Goal: Information Seeking & Learning: Learn about a topic

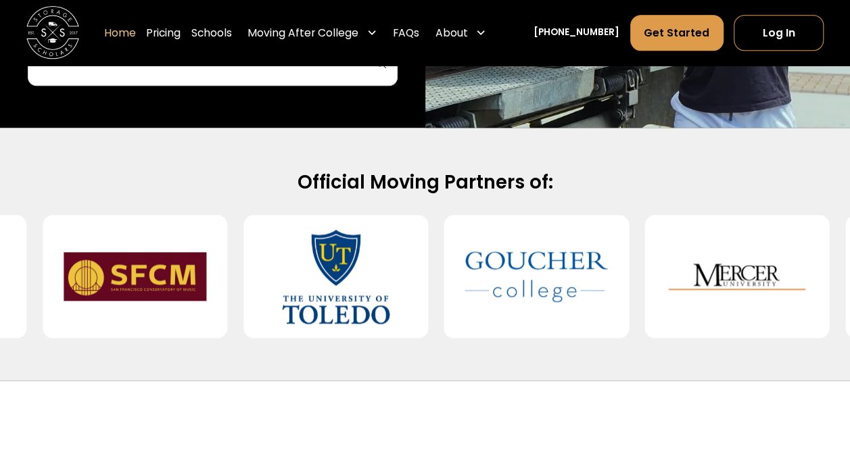
scroll to position [492, 0]
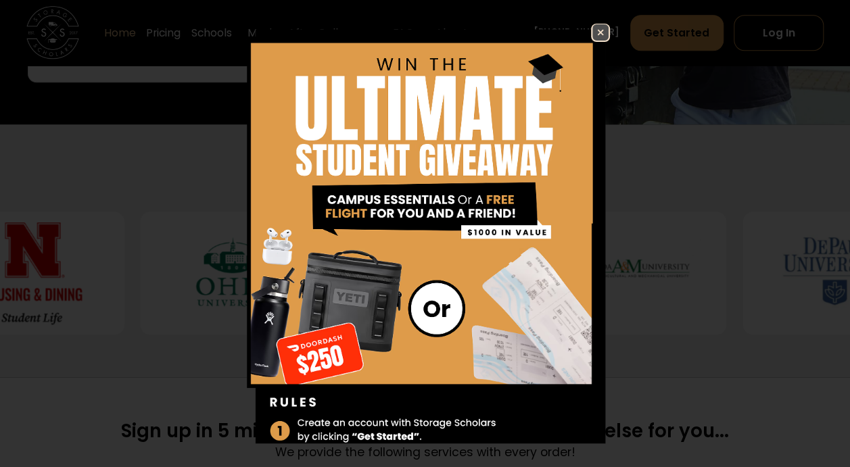
click at [593, 26] on img at bounding box center [601, 32] width 16 height 16
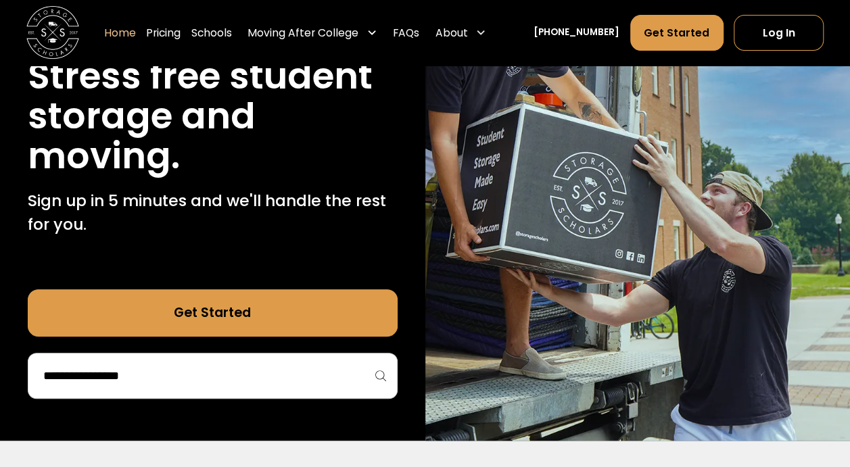
scroll to position [0, 0]
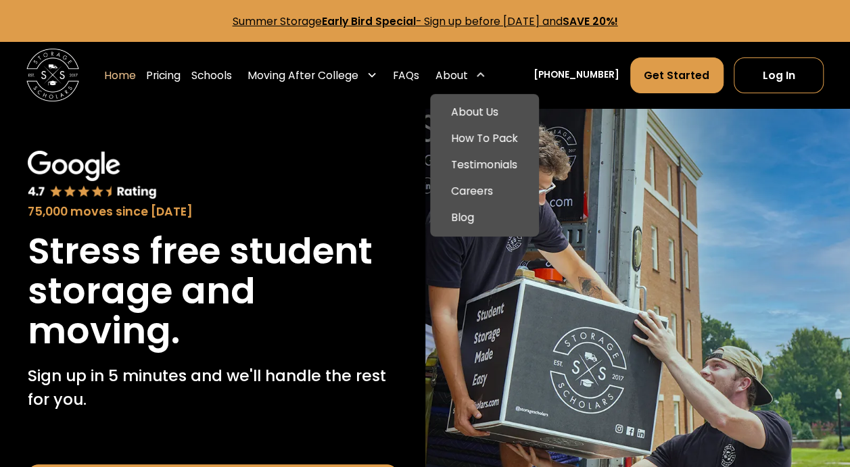
click at [467, 74] on div "About" at bounding box center [451, 76] width 32 height 16
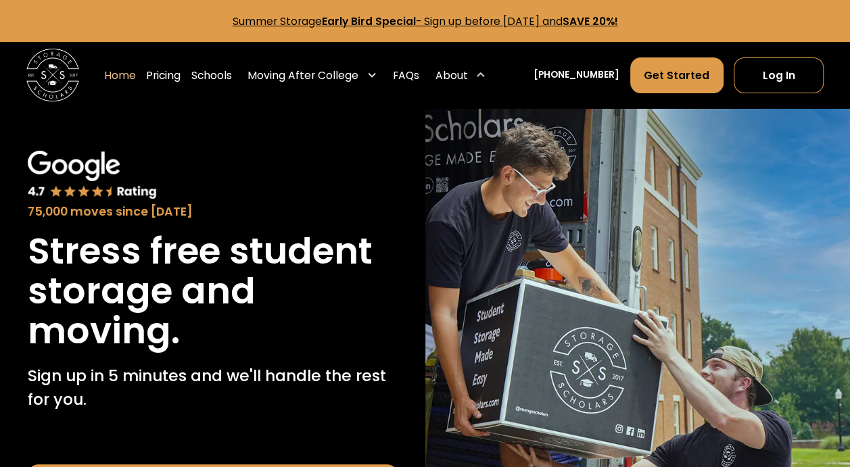
click at [467, 75] on div "About" at bounding box center [451, 76] width 32 height 16
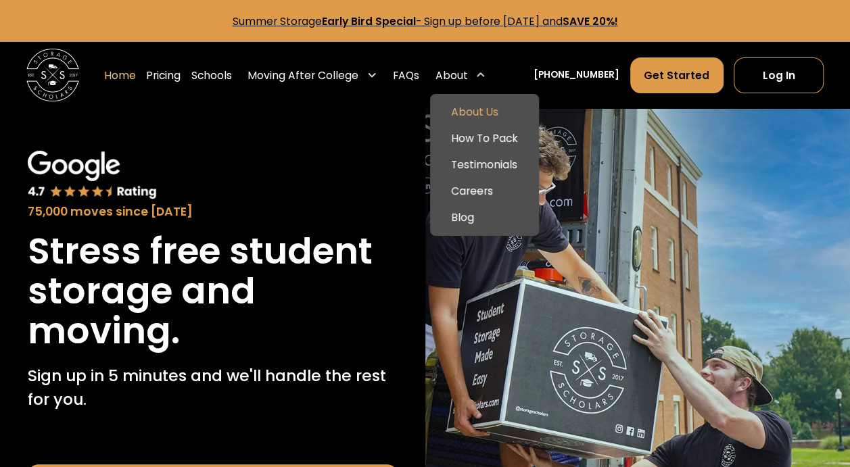
click at [486, 116] on link "About Us" at bounding box center [484, 112] width 99 height 26
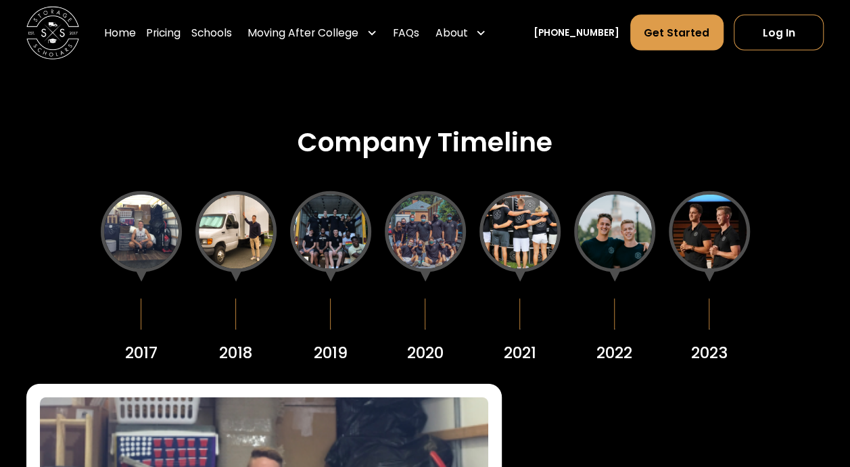
scroll to position [1515, 0]
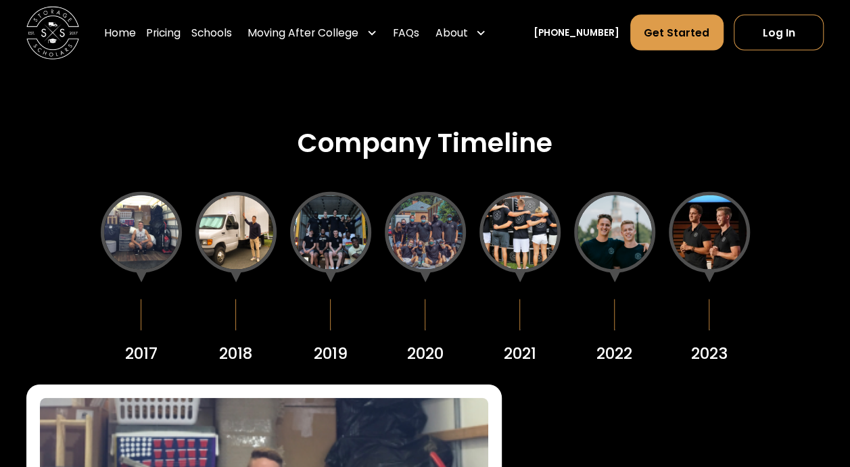
click at [252, 233] on div at bounding box center [235, 232] width 81 height 81
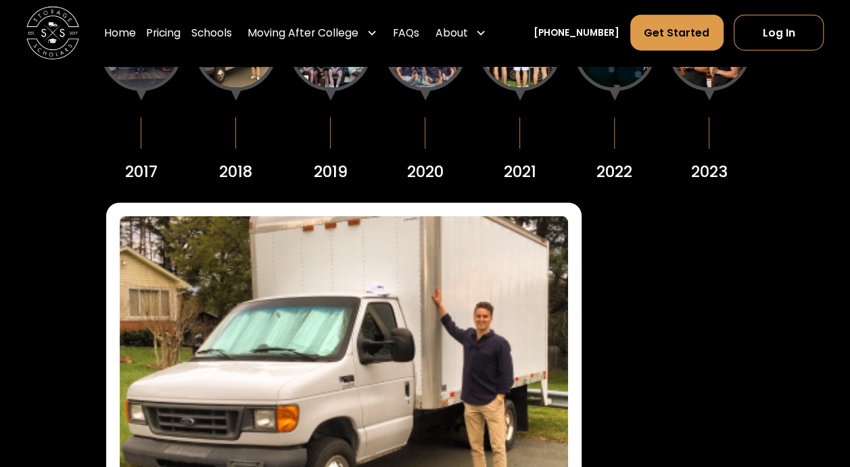
scroll to position [1697, 0]
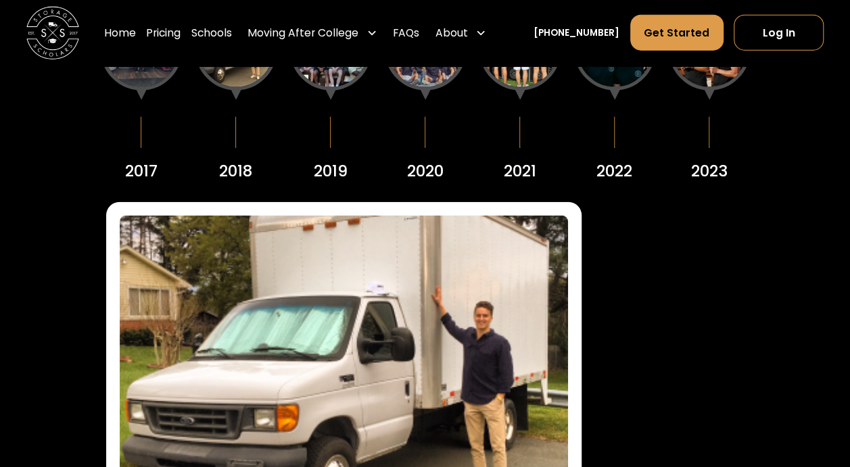
click at [146, 76] on div at bounding box center [141, 49] width 81 height 81
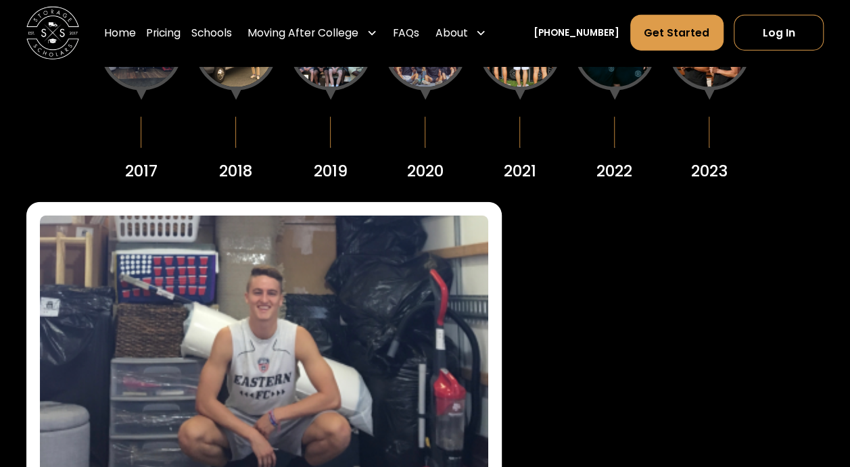
click at [333, 84] on div at bounding box center [330, 49] width 81 height 81
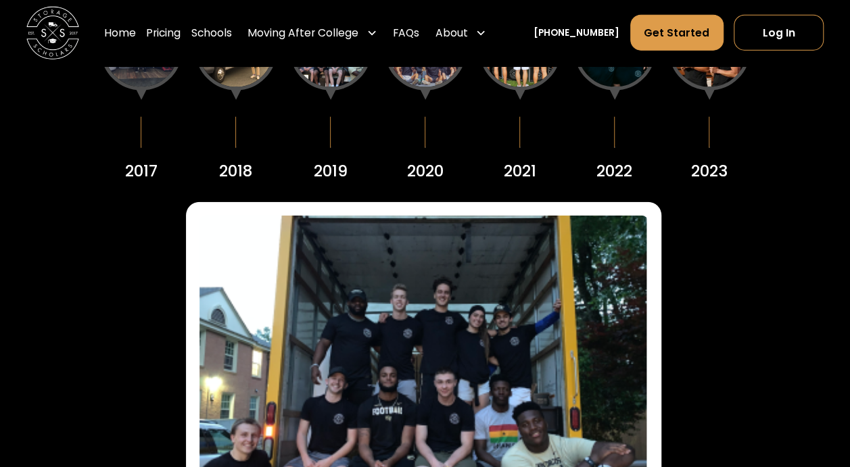
click at [419, 72] on div at bounding box center [425, 49] width 81 height 81
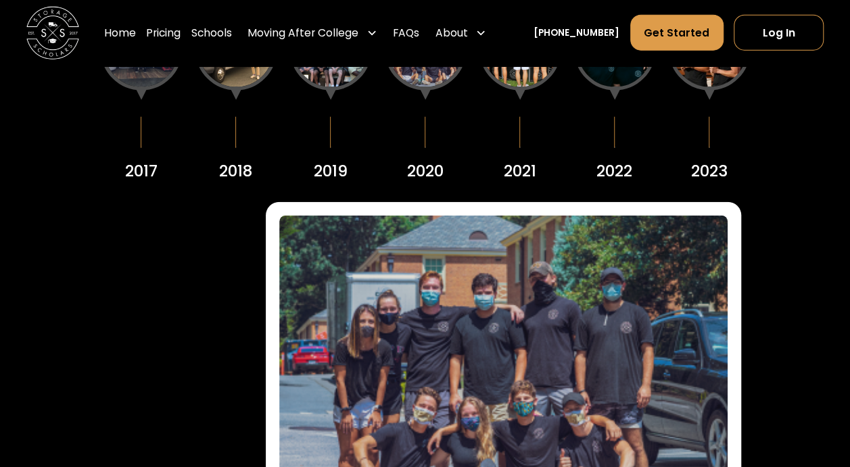
click at [231, 76] on div at bounding box center [235, 49] width 81 height 81
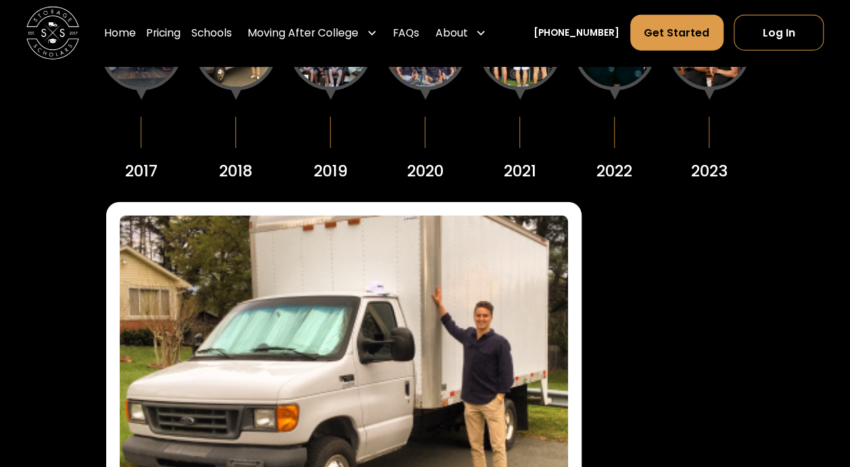
click at [174, 78] on div "2017" at bounding box center [141, 96] width 81 height 174
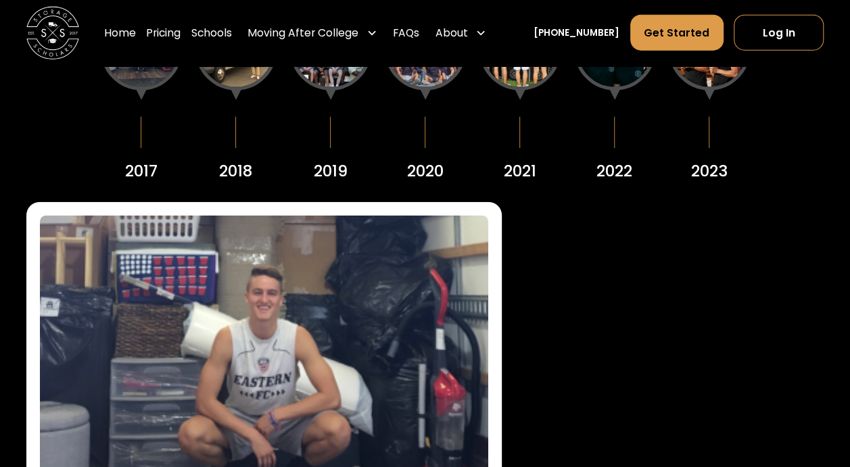
click at [321, 77] on div at bounding box center [330, 49] width 81 height 81
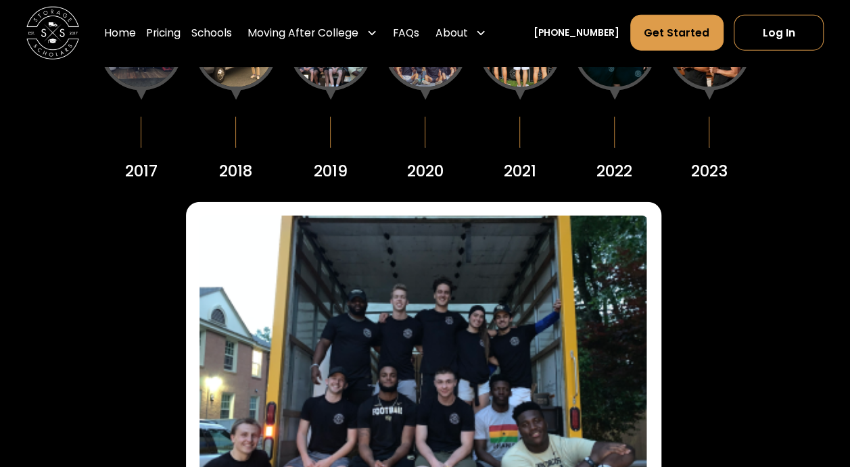
click at [380, 73] on div "2017 2018 2019 2020 2021 2022 2023" at bounding box center [425, 96] width 798 height 186
click at [386, 72] on div "2020" at bounding box center [425, 96] width 81 height 174
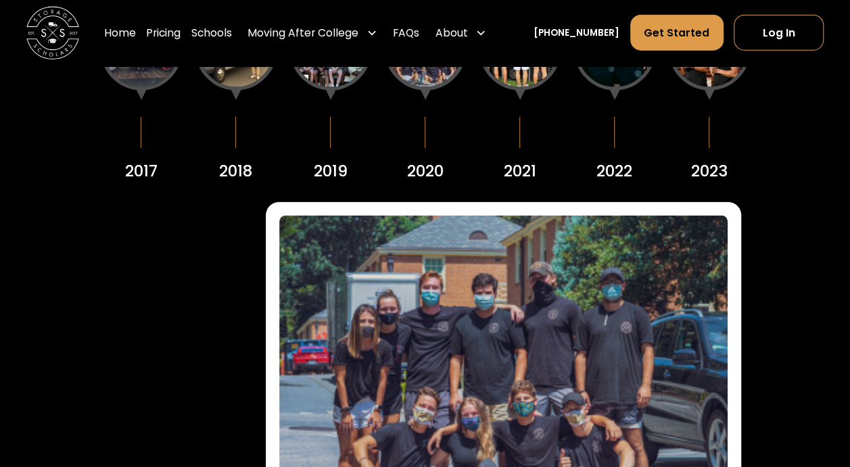
click at [540, 77] on div at bounding box center [520, 49] width 81 height 81
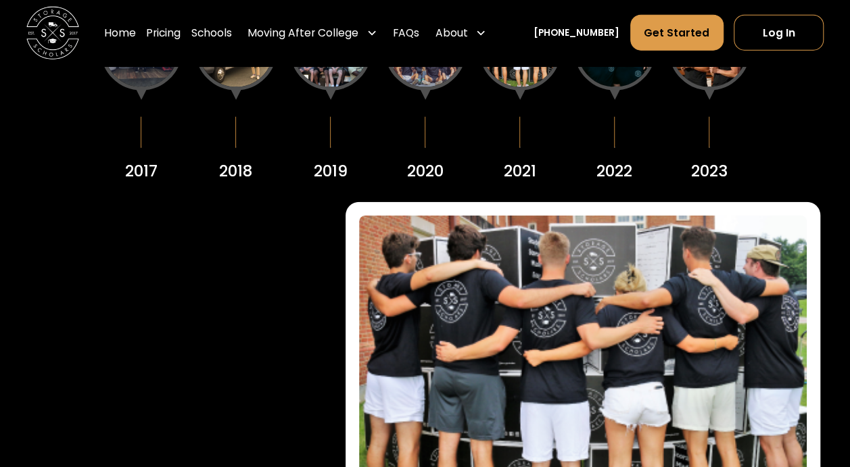
click at [599, 76] on div at bounding box center [614, 49] width 81 height 81
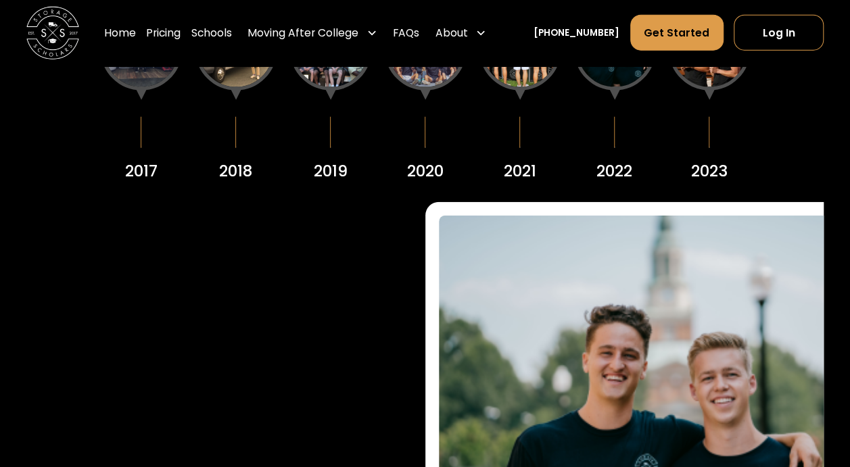
click at [687, 85] on div at bounding box center [709, 49] width 81 height 81
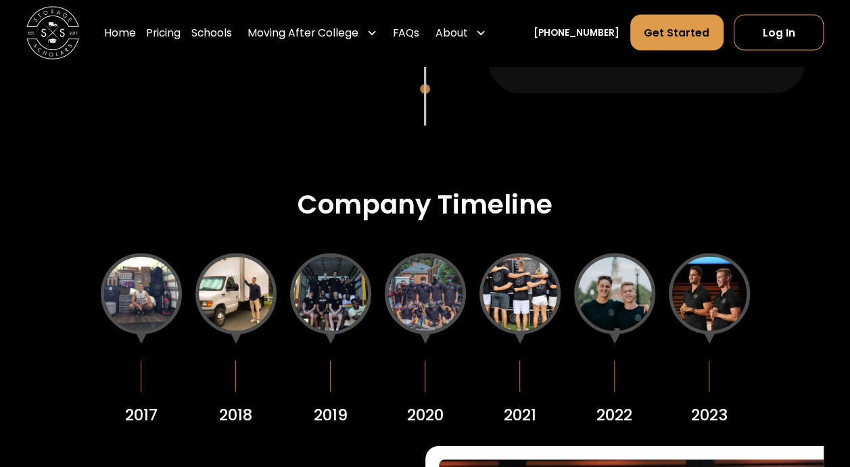
scroll to position [1415, 0]
